Goal: Information Seeking & Learning: Learn about a topic

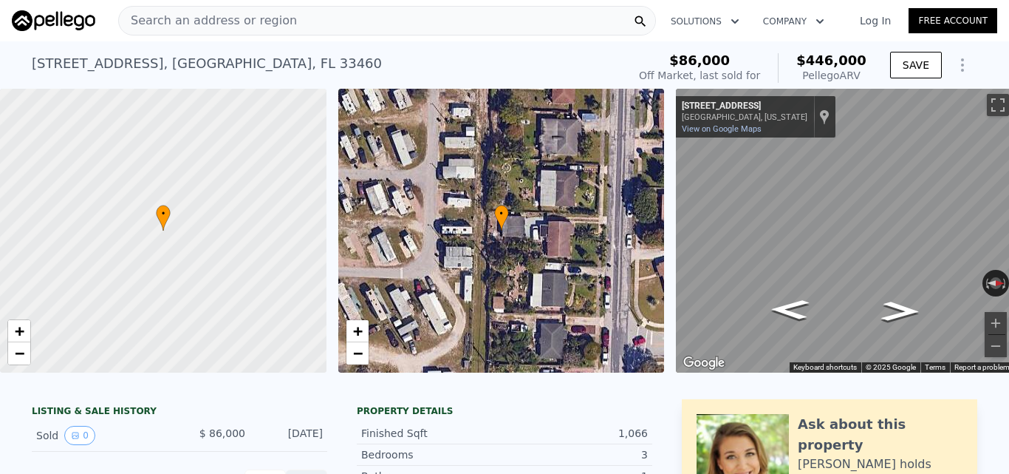
click at [375, 10] on div "Search an address or region" at bounding box center [387, 21] width 538 height 30
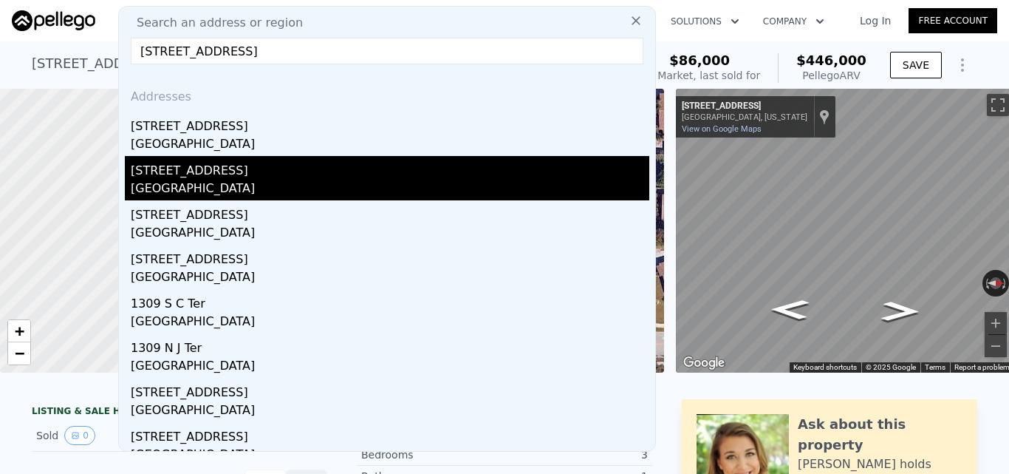
type input "[STREET_ADDRESS]"
click at [256, 190] on div "[GEOGRAPHIC_DATA]" at bounding box center [390, 190] width 519 height 21
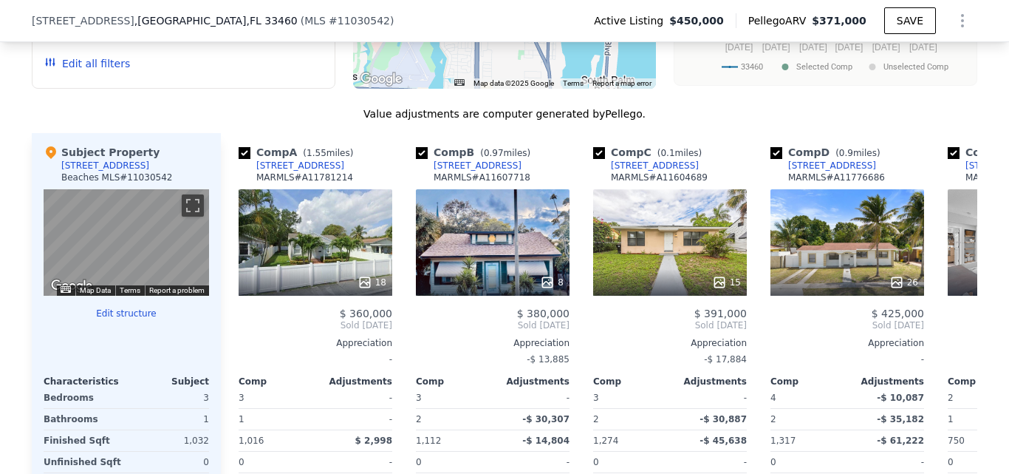
scroll to position [1552, 0]
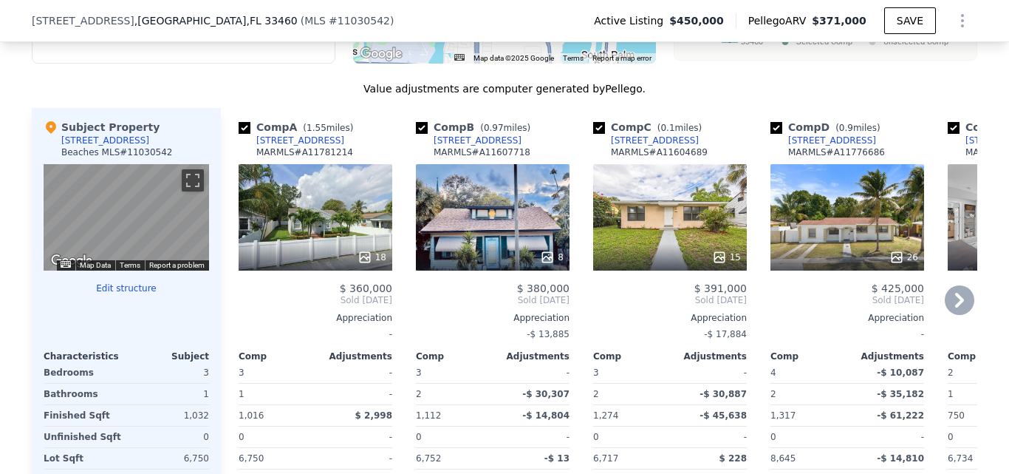
click at [663, 251] on div "15" at bounding box center [670, 217] width 154 height 106
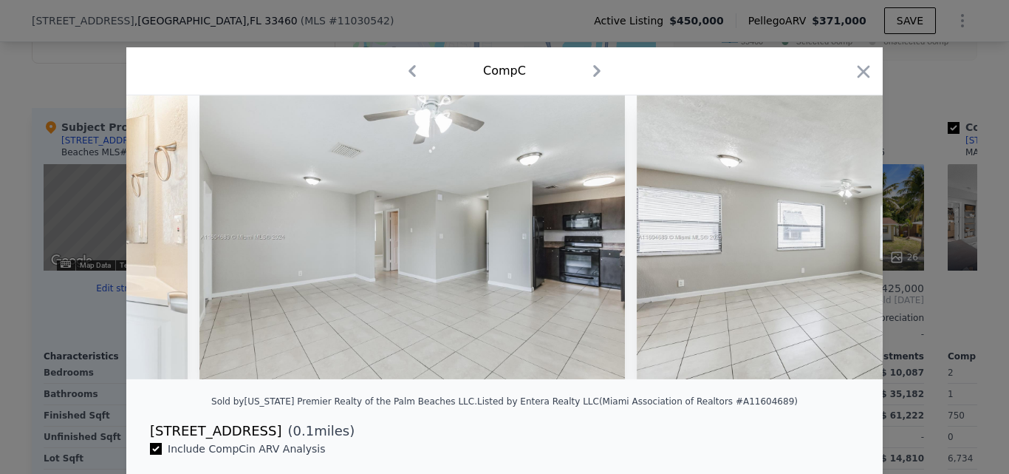
scroll to position [0, 2328]
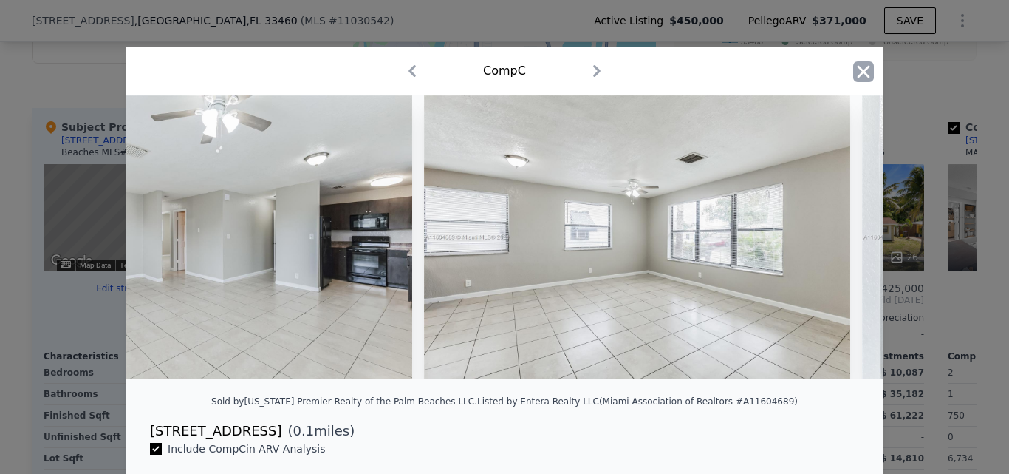
click at [862, 67] on icon "button" at bounding box center [864, 71] width 13 height 13
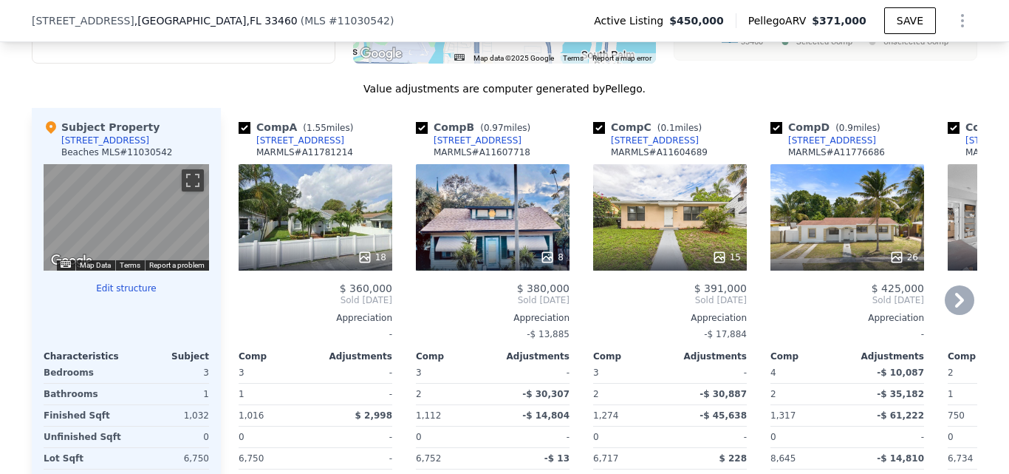
click at [740, 213] on div "15" at bounding box center [670, 217] width 154 height 106
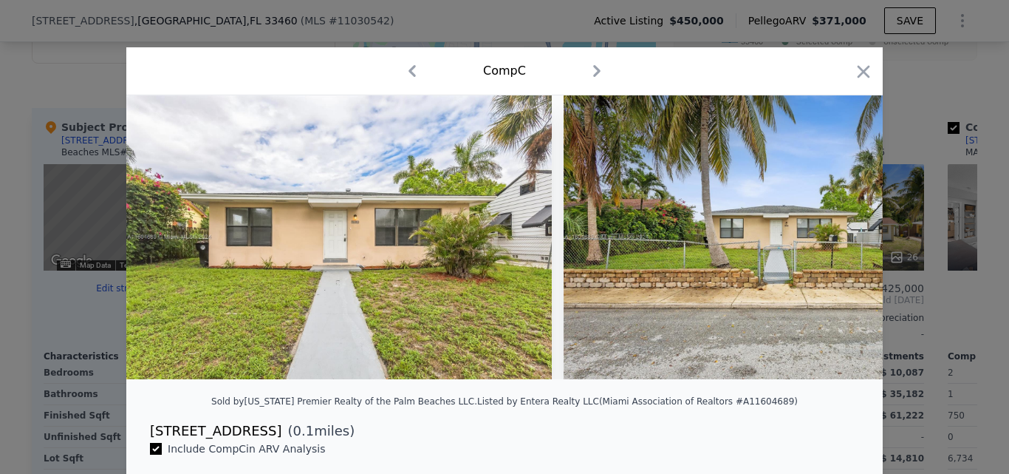
scroll to position [313, 0]
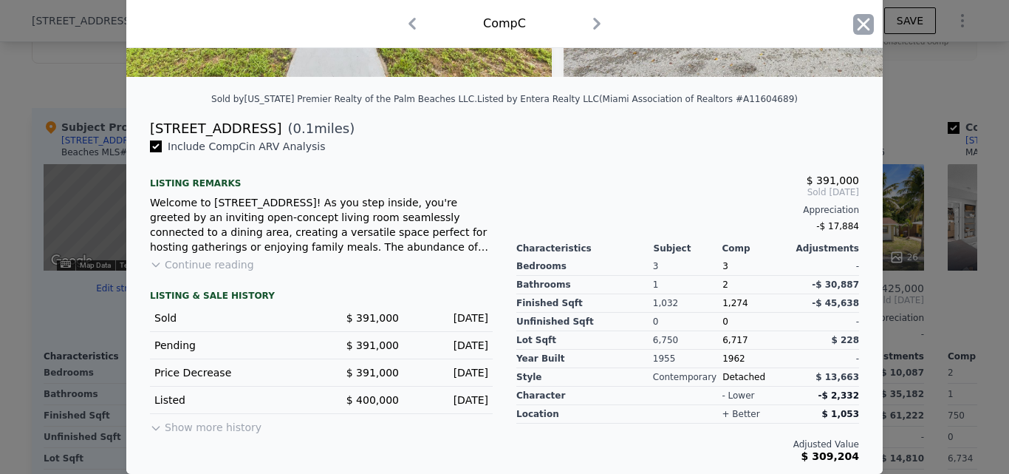
click at [855, 30] on icon "button" at bounding box center [863, 24] width 21 height 21
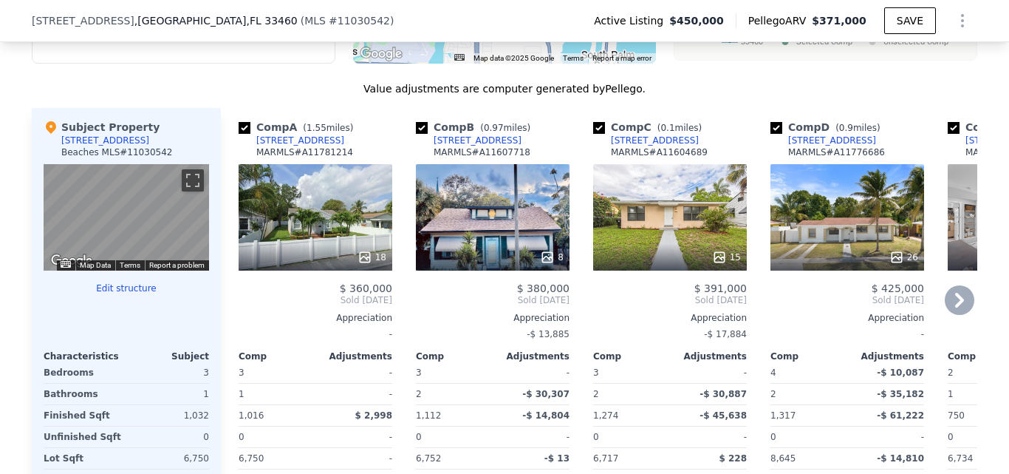
click at [964, 314] on icon at bounding box center [960, 300] width 30 height 30
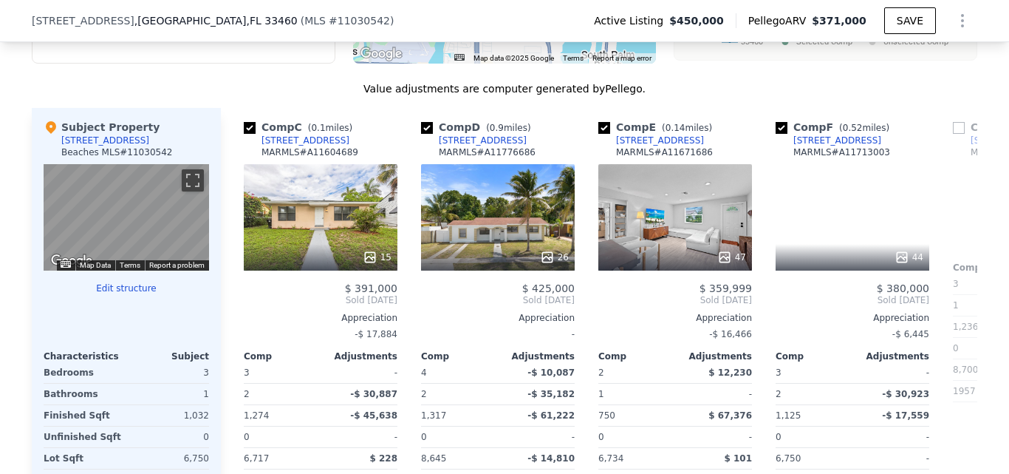
scroll to position [0, 355]
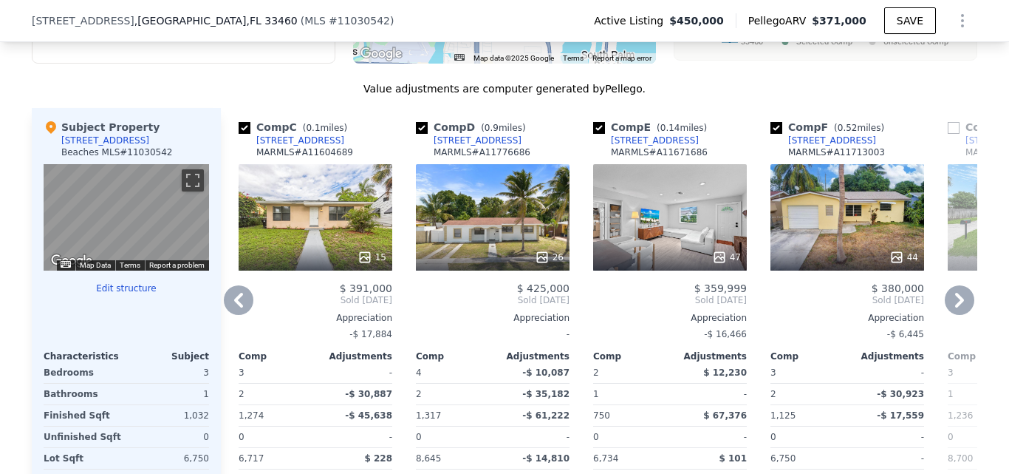
click at [681, 231] on div "47" at bounding box center [670, 217] width 154 height 106
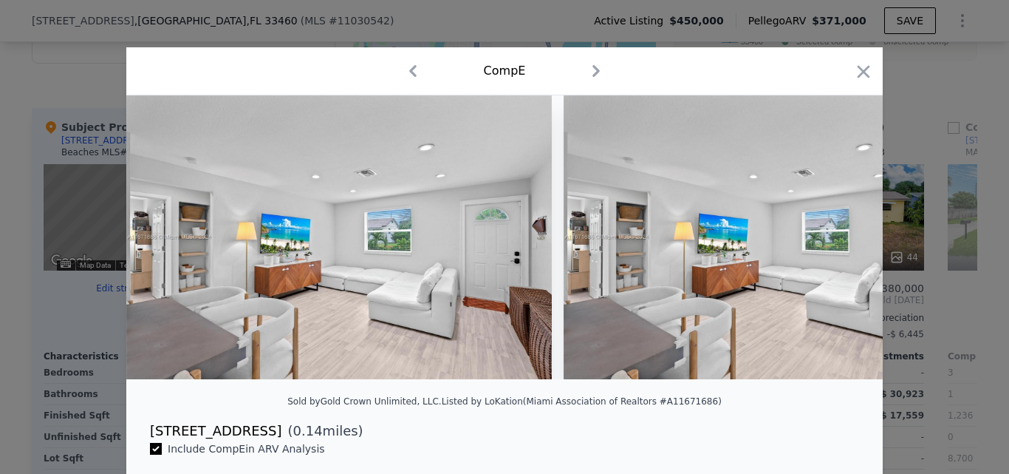
click at [981, 159] on div at bounding box center [504, 237] width 1009 height 474
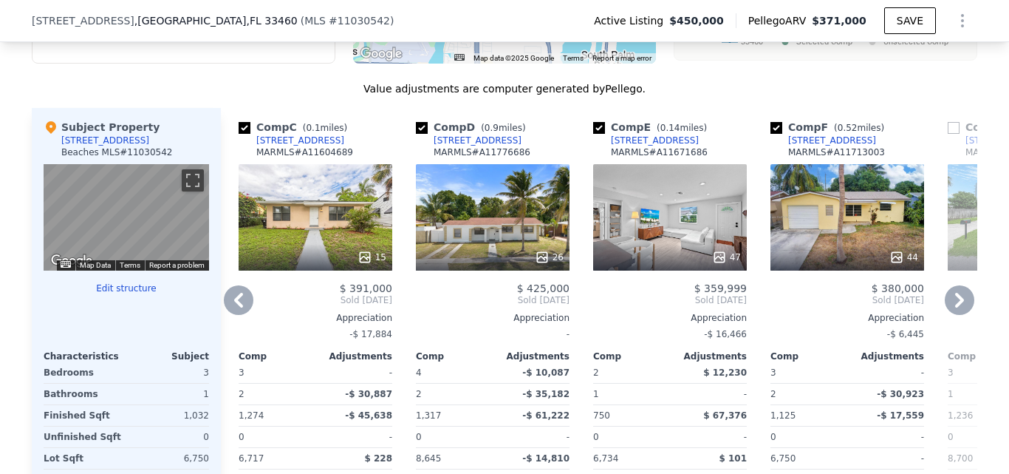
click at [793, 240] on div "44" at bounding box center [847, 217] width 154 height 106
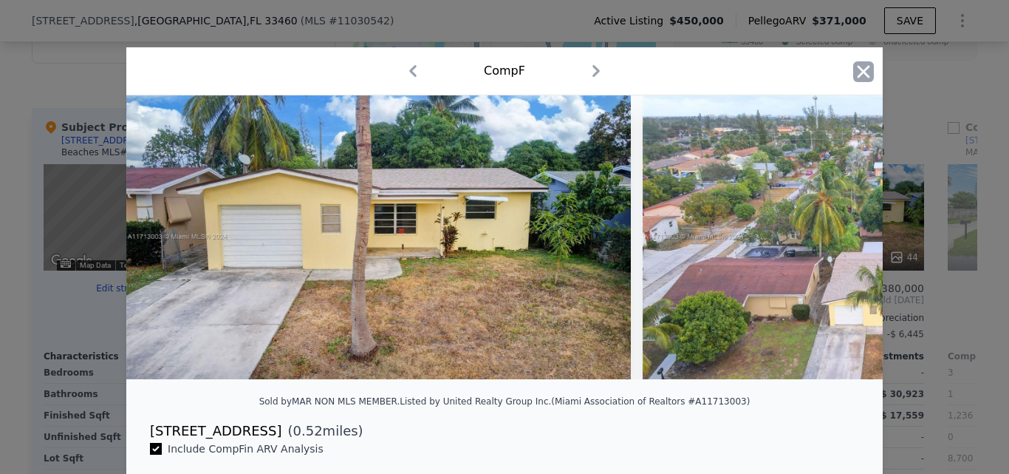
click at [868, 69] on icon "button" at bounding box center [863, 71] width 21 height 21
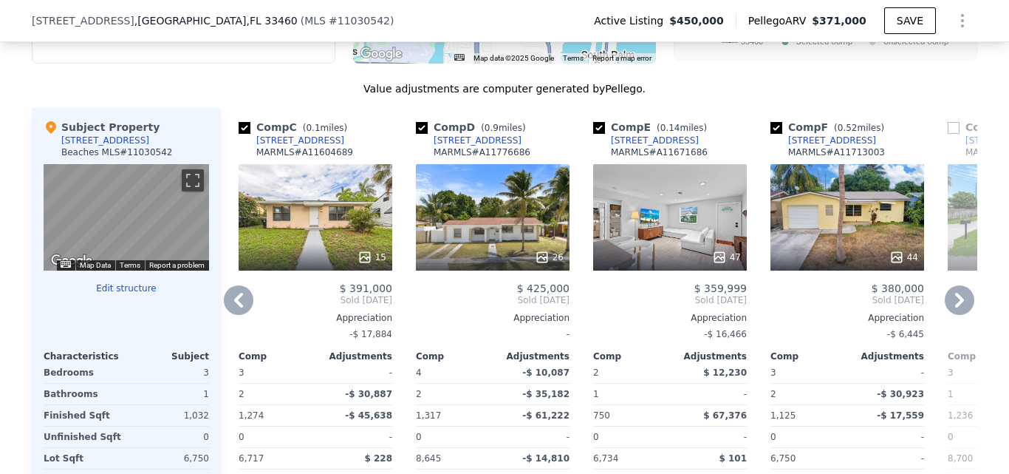
click at [612, 258] on div at bounding box center [670, 257] width 154 height 27
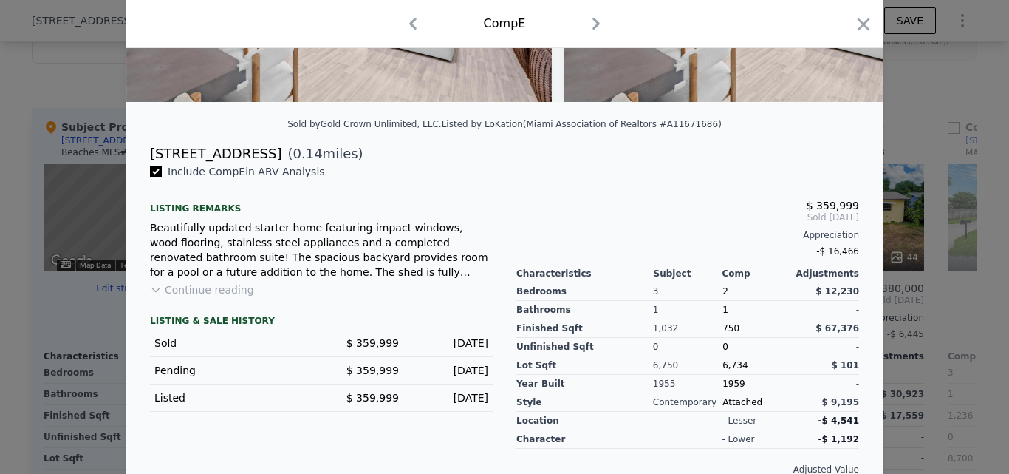
scroll to position [313, 0]
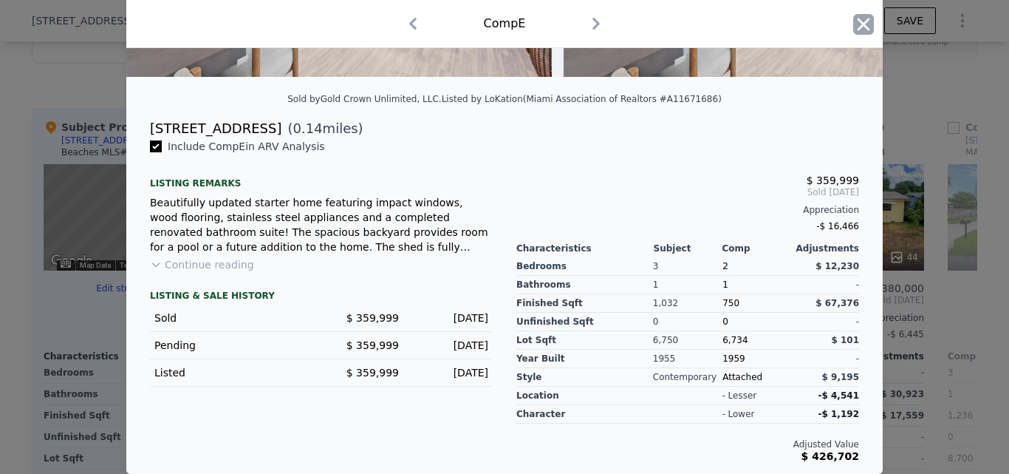
click at [858, 20] on icon "button" at bounding box center [863, 24] width 21 height 21
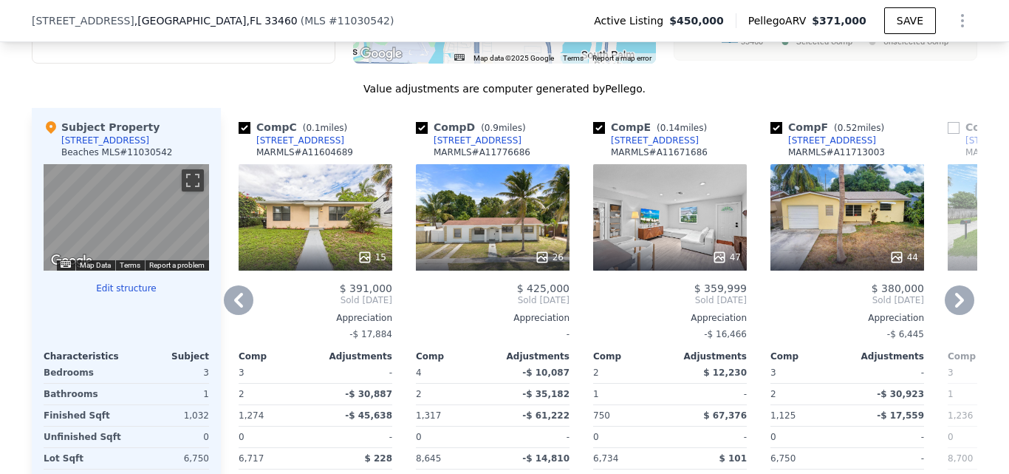
click at [836, 221] on div "44" at bounding box center [847, 217] width 154 height 106
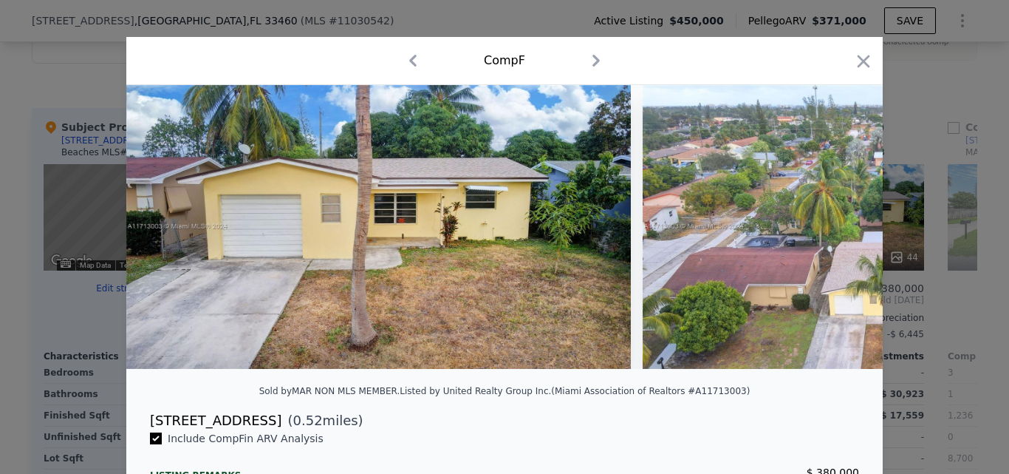
scroll to position [7, 0]
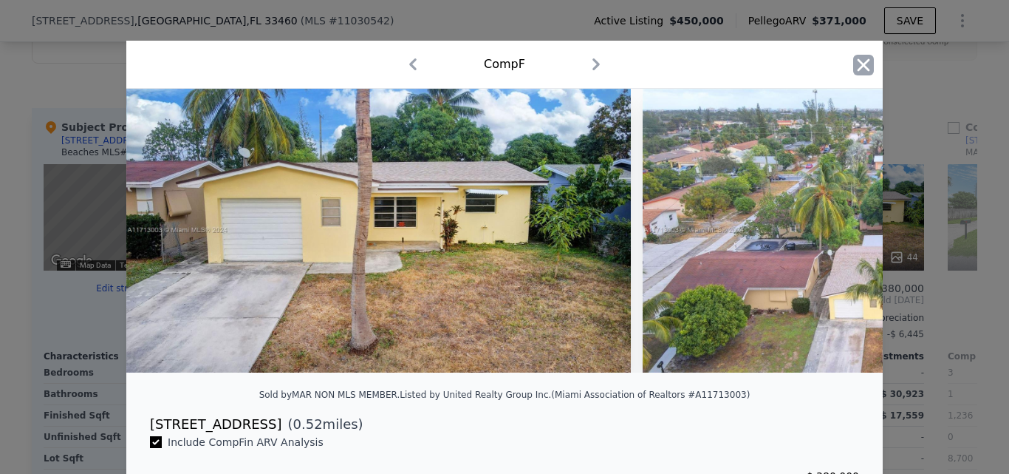
click at [853, 69] on icon "button" at bounding box center [863, 65] width 21 height 21
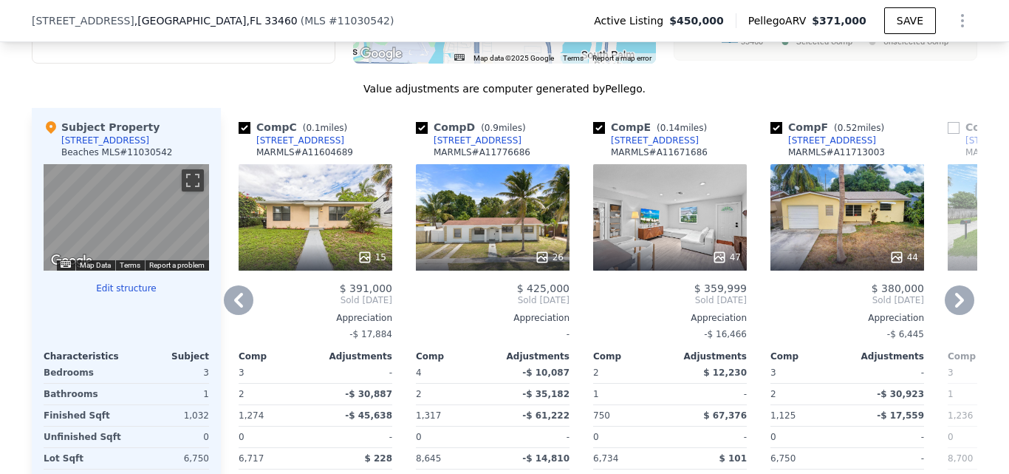
click at [957, 307] on icon at bounding box center [959, 300] width 9 height 15
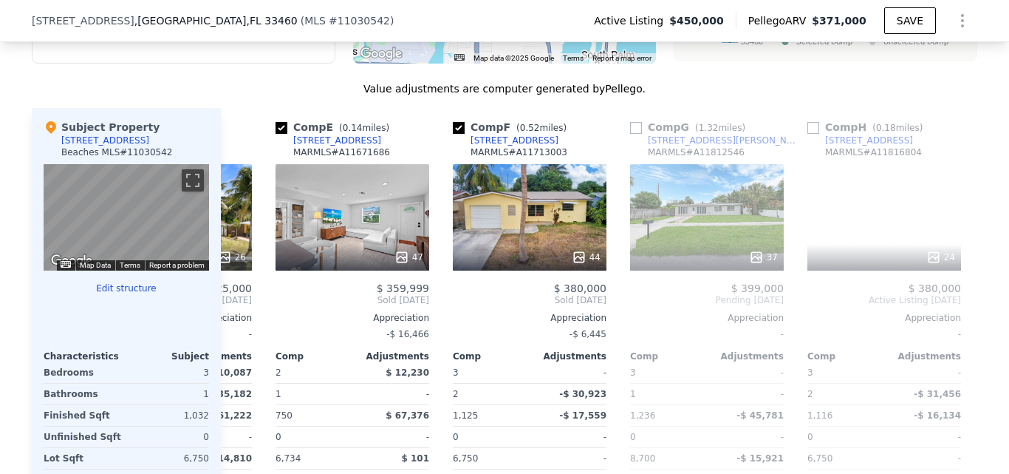
scroll to position [0, 709]
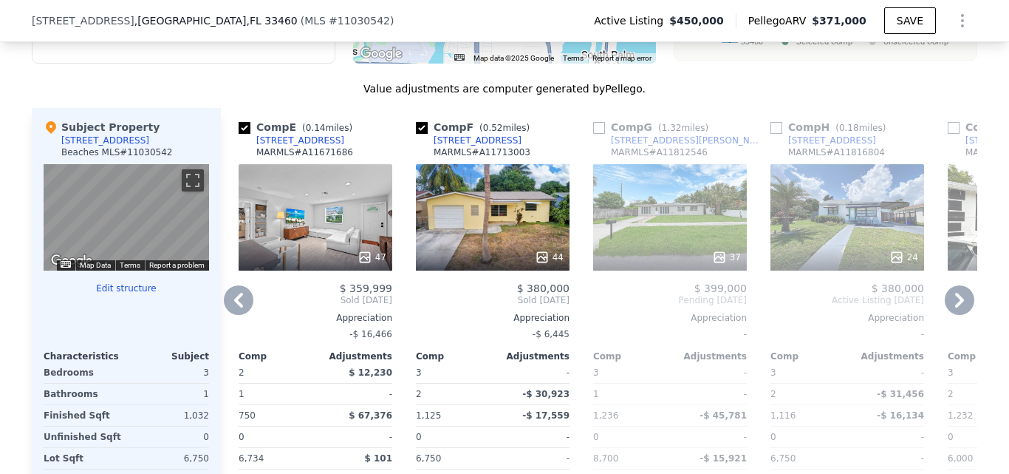
click at [513, 244] on div "44" at bounding box center [493, 217] width 154 height 106
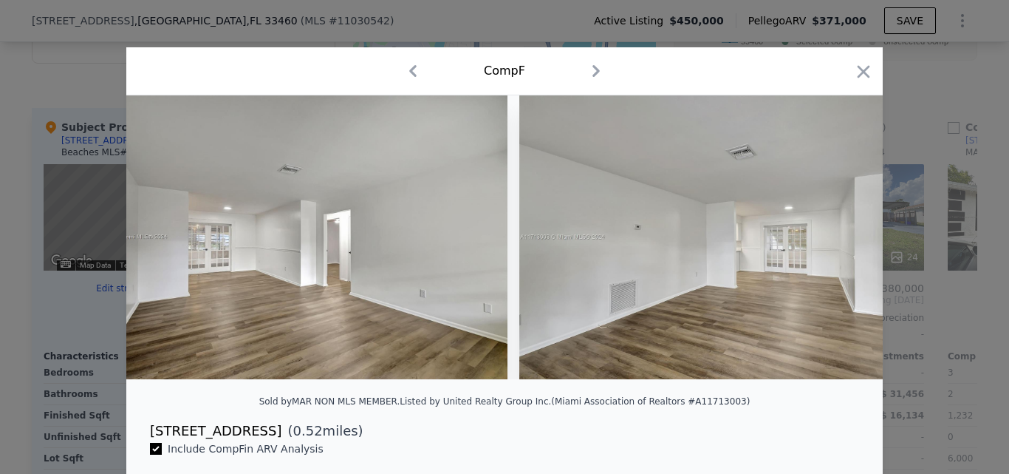
scroll to position [0, 3309]
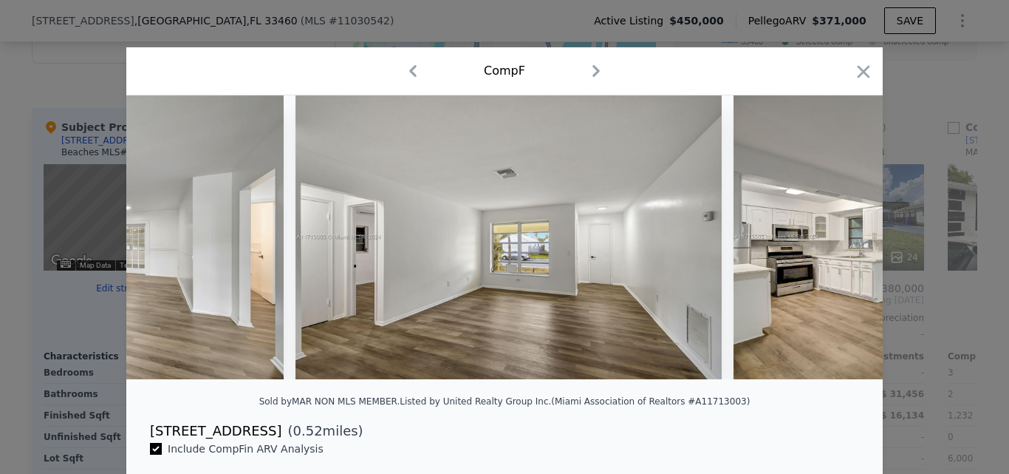
click at [289, 390] on div at bounding box center [504, 242] width 756 height 295
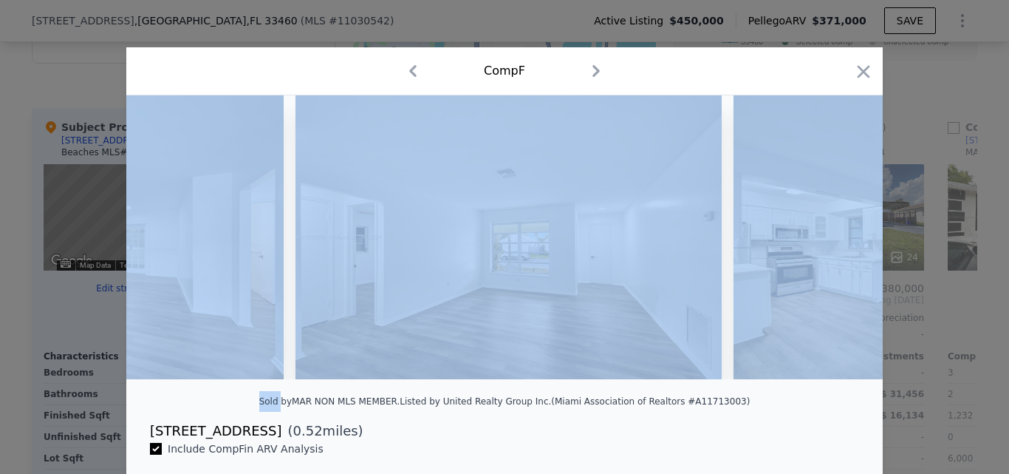
click at [289, 390] on div at bounding box center [504, 242] width 756 height 295
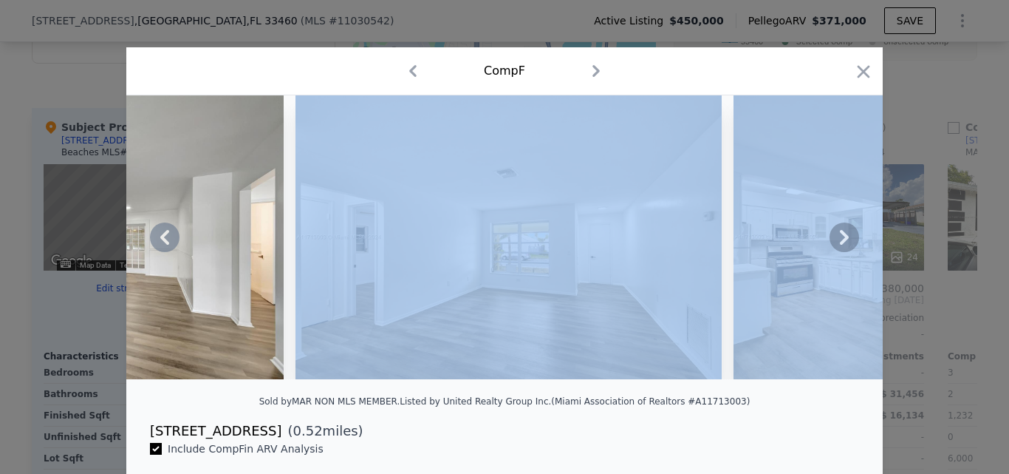
drag, startPoint x: 289, startPoint y: 390, endPoint x: 304, endPoint y: 381, distance: 17.9
click at [304, 381] on div at bounding box center [504, 242] width 756 height 295
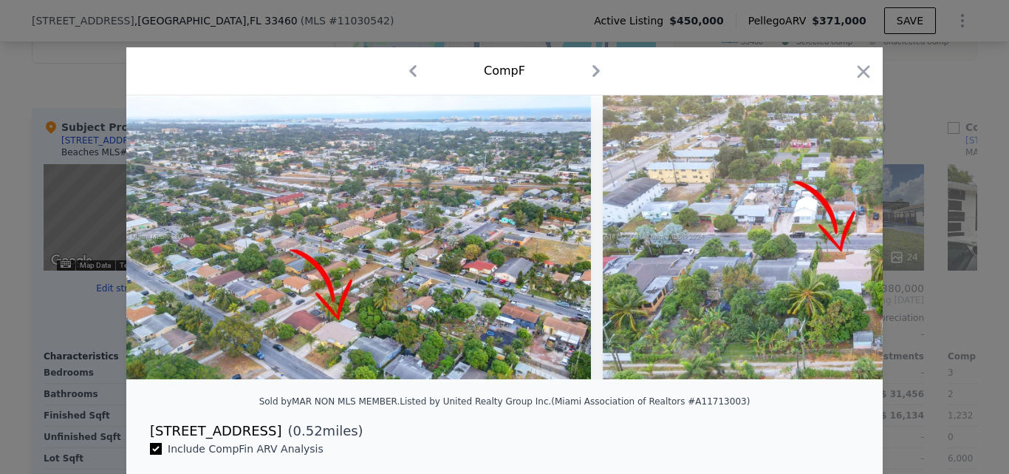
scroll to position [0, 19760]
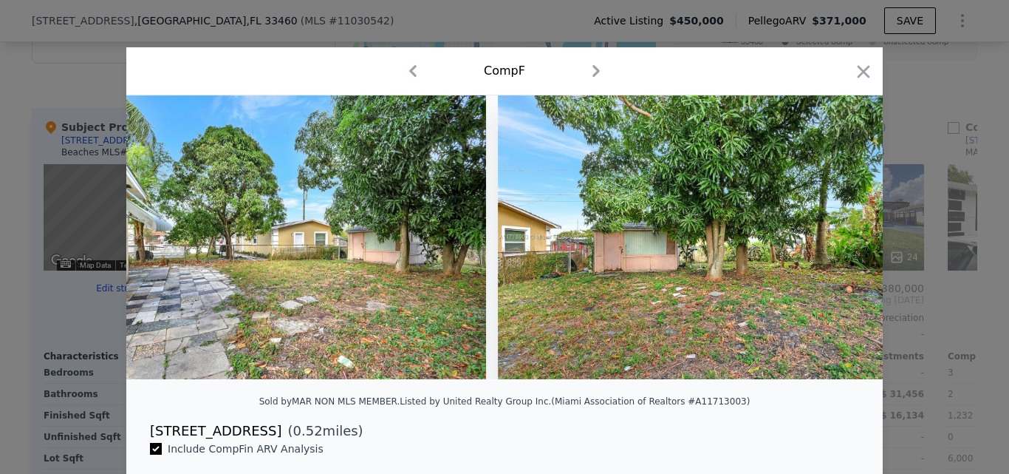
click at [860, 83] on div at bounding box center [863, 74] width 21 height 26
drag, startPoint x: 861, startPoint y: 93, endPoint x: 859, endPoint y: 75, distance: 17.8
click at [859, 75] on div "Comp F" at bounding box center [504, 71] width 756 height 48
click at [859, 75] on icon "button" at bounding box center [863, 71] width 21 height 21
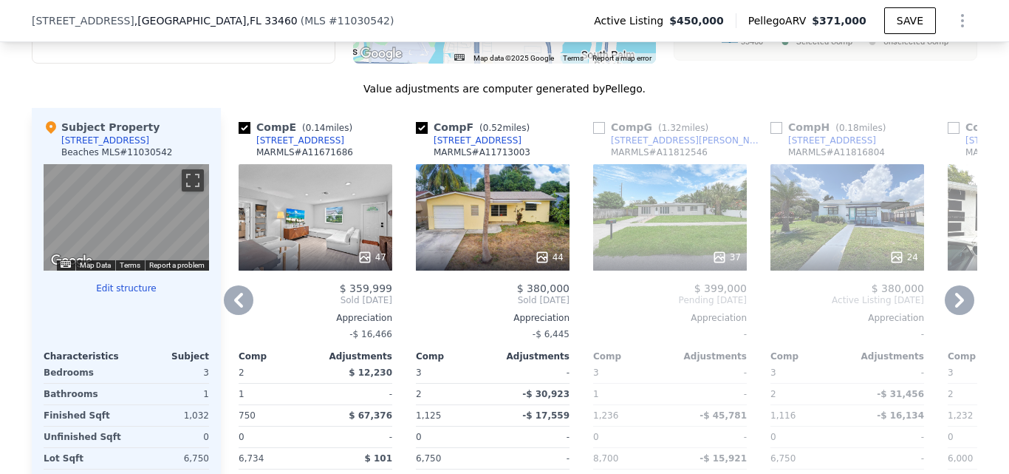
click at [932, 290] on div "Comp A ( 1.55 miles) [STREET_ADDRESS] # A11781214 18 $ 360,000 Sold [DATE] Appr…" at bounding box center [599, 335] width 756 height 454
click at [877, 223] on div "24" at bounding box center [847, 217] width 154 height 106
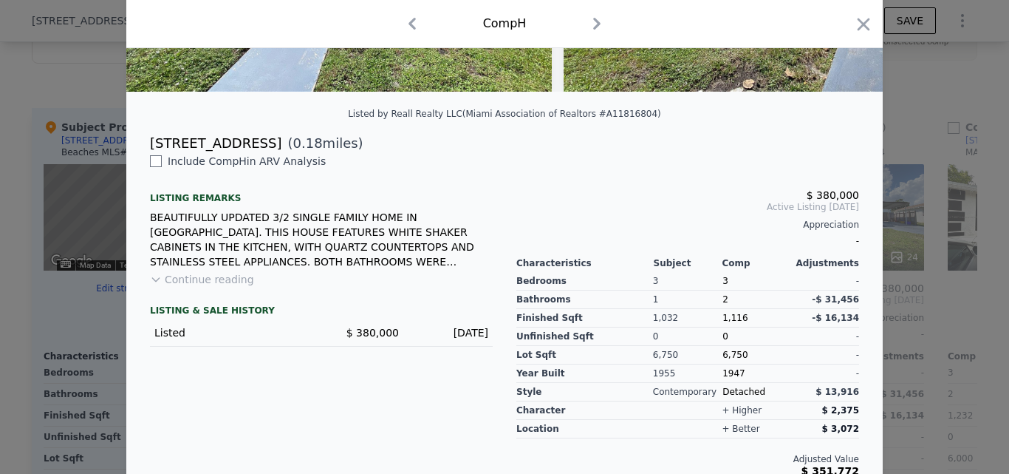
scroll to position [301, 0]
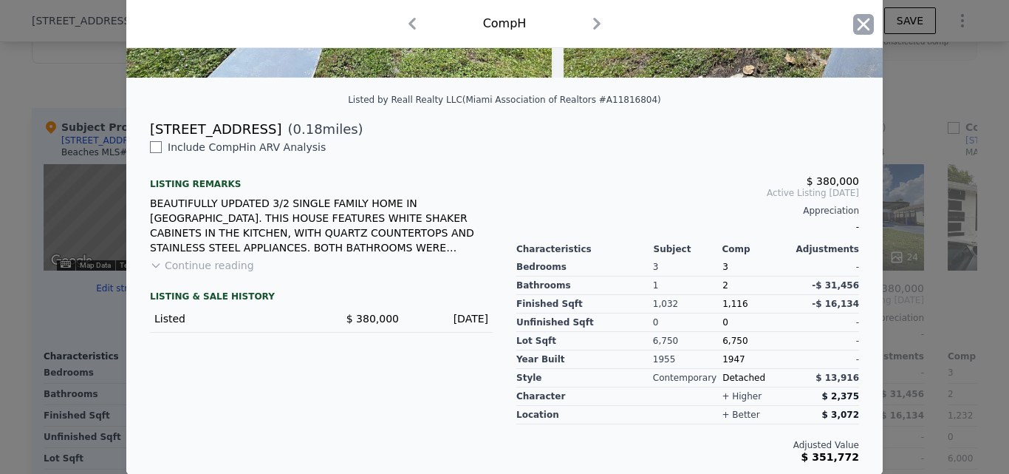
click at [856, 32] on icon "button" at bounding box center [863, 24] width 21 height 21
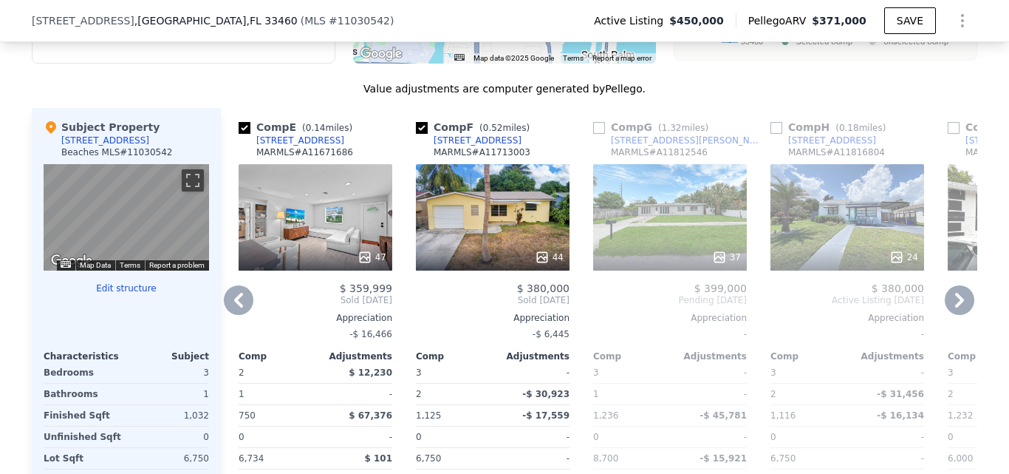
click at [955, 307] on icon at bounding box center [959, 300] width 9 height 15
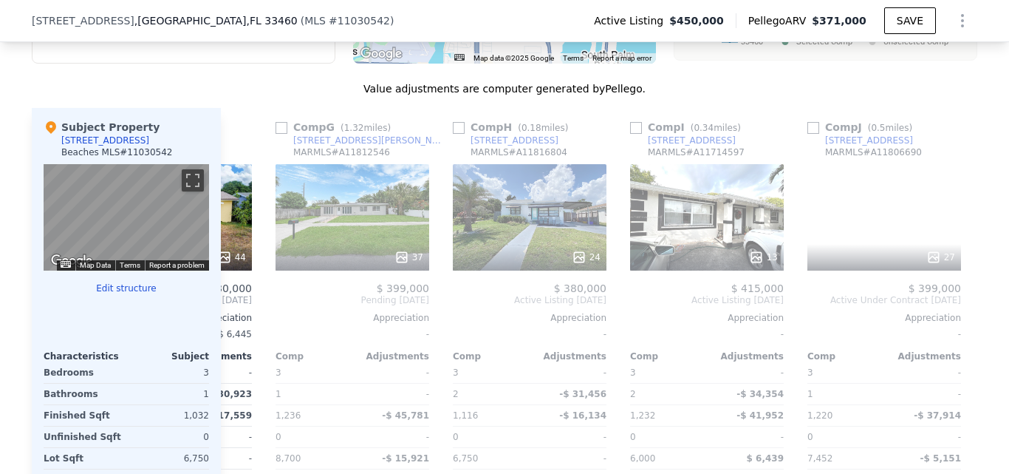
scroll to position [0, 1064]
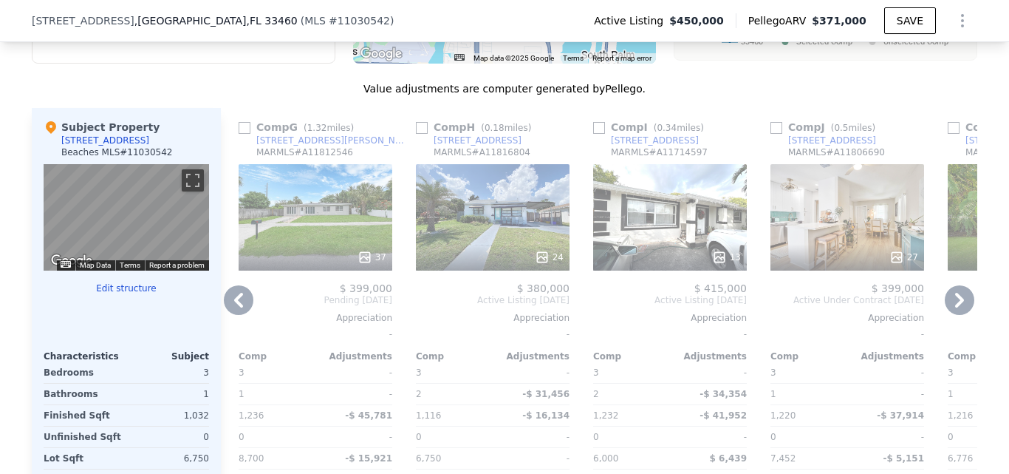
click at [635, 231] on div "13" at bounding box center [670, 217] width 154 height 106
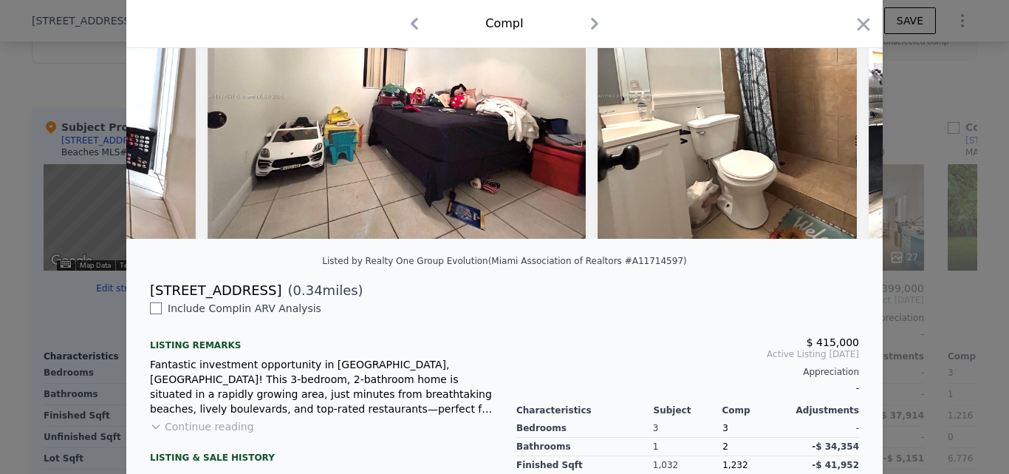
scroll to position [291, 0]
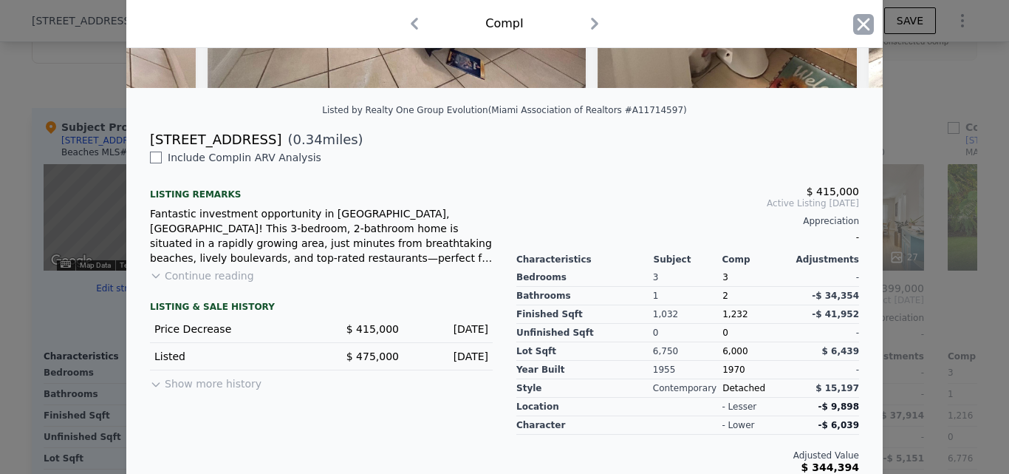
click at [855, 29] on icon "button" at bounding box center [863, 24] width 21 height 21
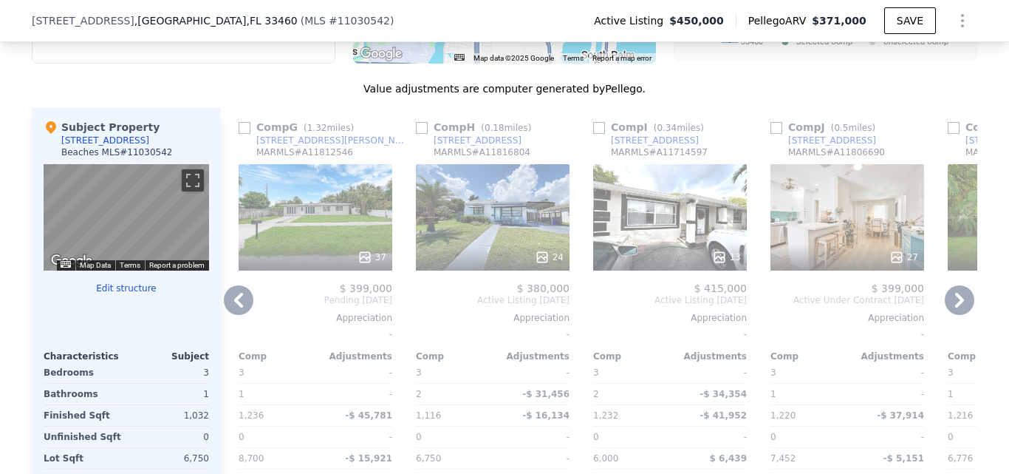
click at [954, 300] on icon at bounding box center [960, 300] width 30 height 30
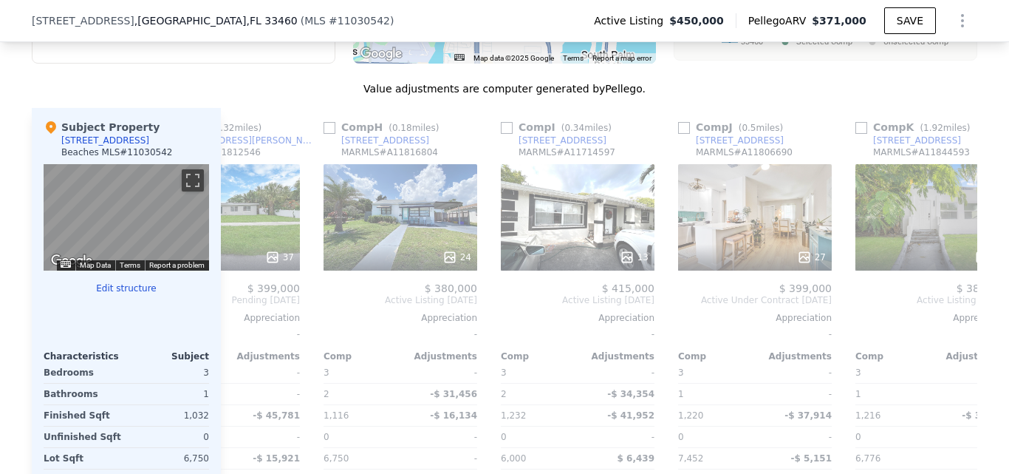
scroll to position [0, 1229]
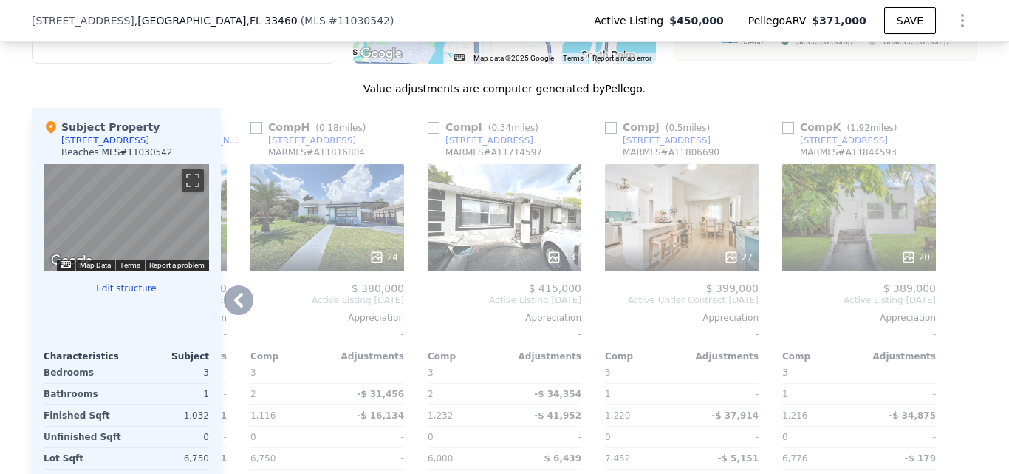
click at [660, 256] on div at bounding box center [682, 257] width 154 height 27
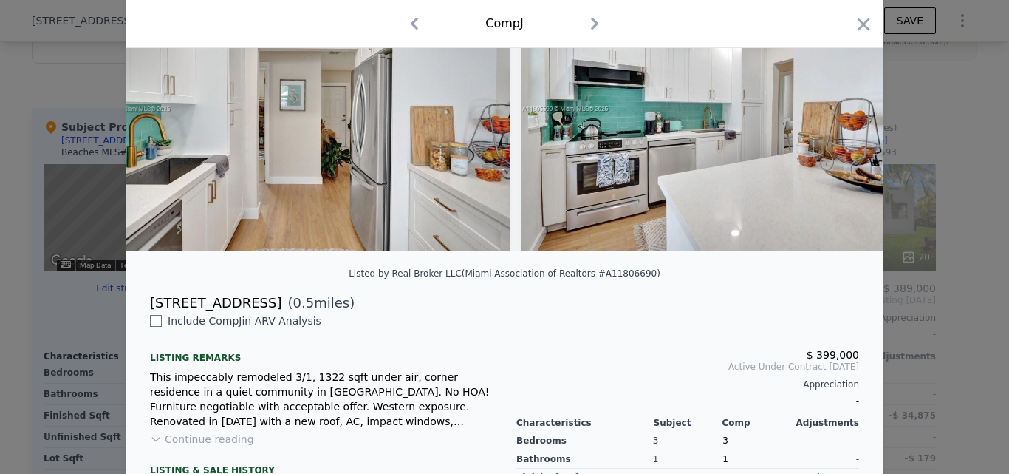
scroll to position [0, 5957]
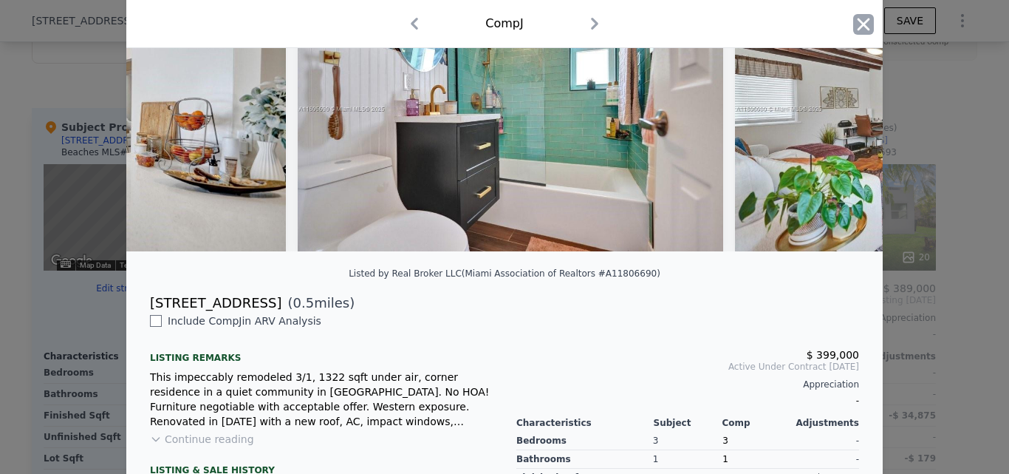
click at [853, 31] on icon "button" at bounding box center [863, 24] width 21 height 21
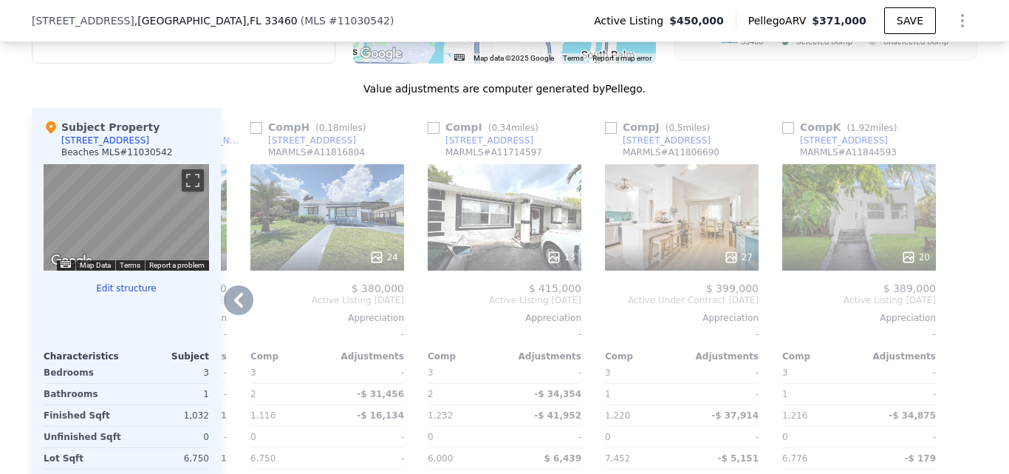
click at [833, 264] on div "20" at bounding box center [859, 257] width 141 height 15
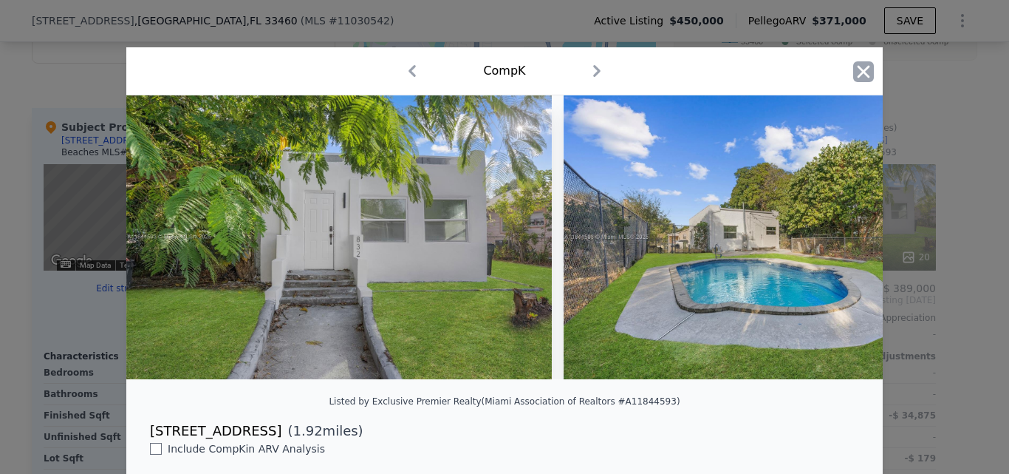
click at [861, 76] on icon "button" at bounding box center [863, 71] width 21 height 21
